Goal: Task Accomplishment & Management: Manage account settings

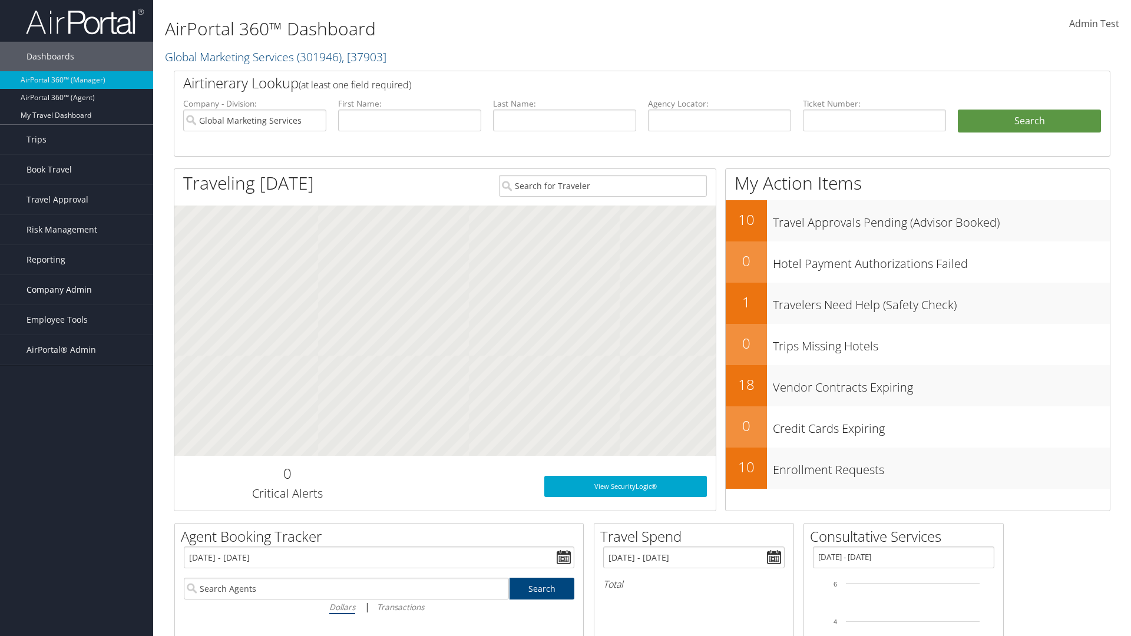
click at [77, 290] on span "Company Admin" at bounding box center [58, 289] width 65 height 29
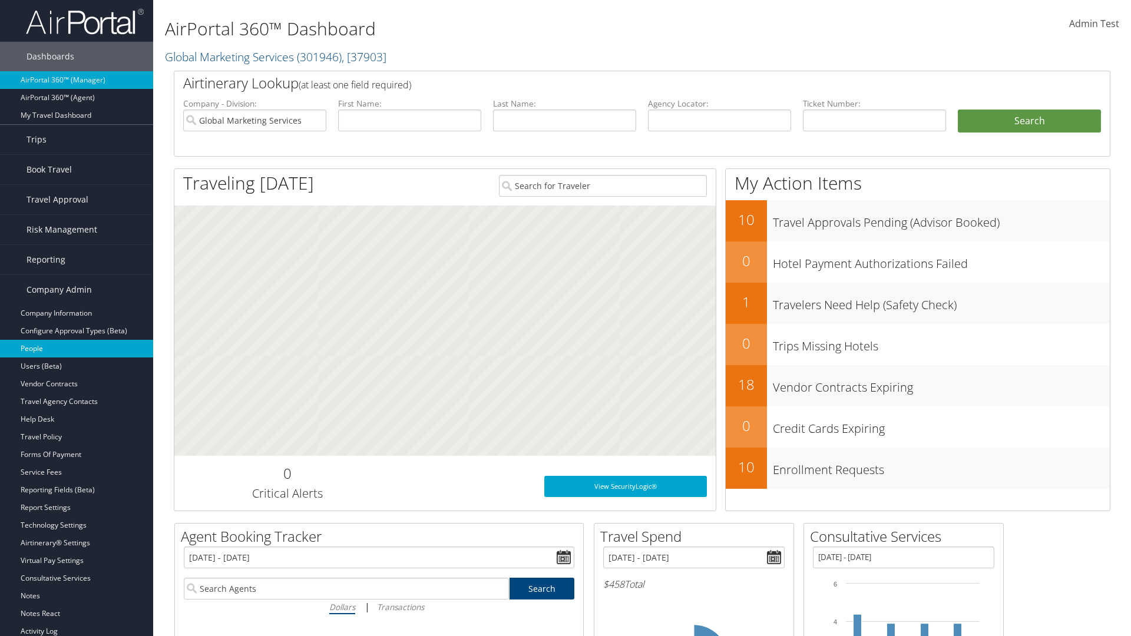
click at [77, 349] on link "People" at bounding box center [76, 349] width 153 height 18
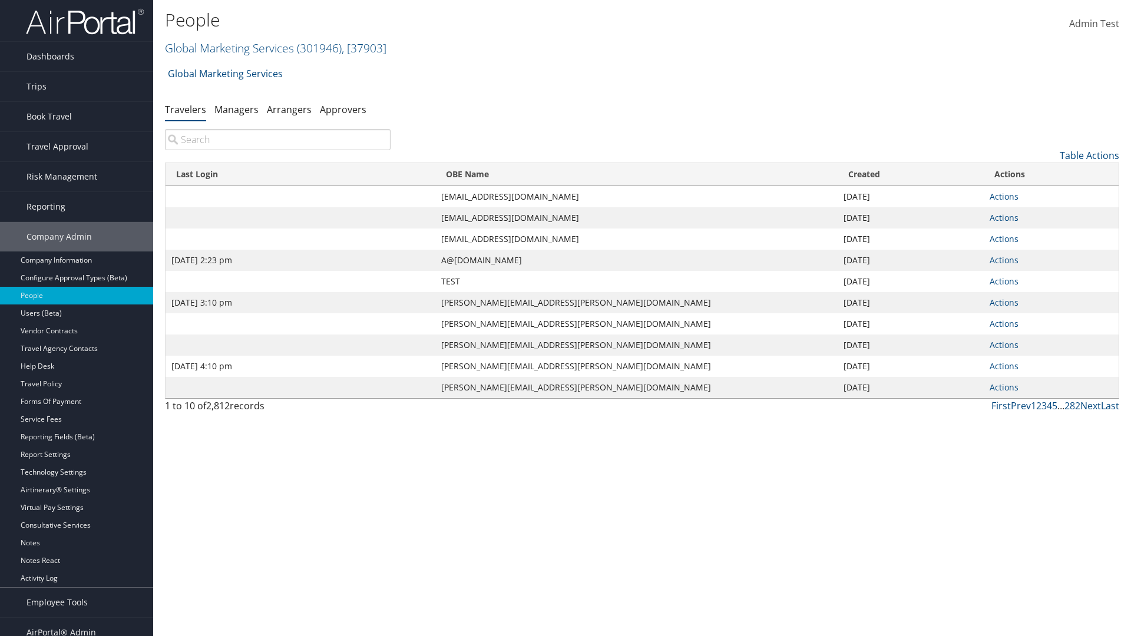
click at [277, 140] on input "search" at bounding box center [278, 139] width 226 height 21
type input "[DATE] 2:23 pm"
